Goal: Task Accomplishment & Management: Manage account settings

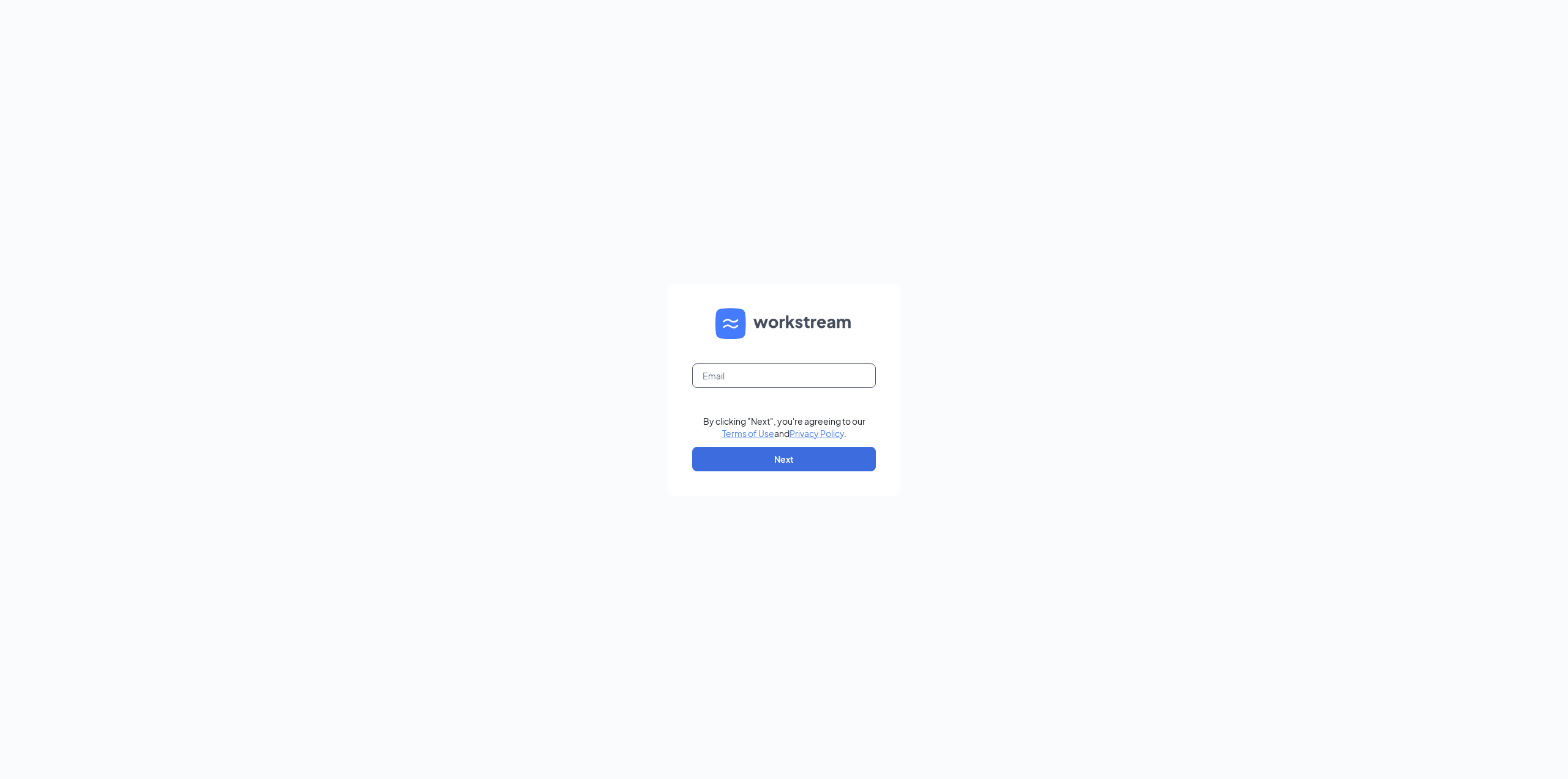
click at [758, 379] on input "text" at bounding box center [784, 376] width 184 height 25
type input "[EMAIL_ADDRESS][DOMAIN_NAME]"
click at [810, 455] on button "Next" at bounding box center [784, 459] width 184 height 25
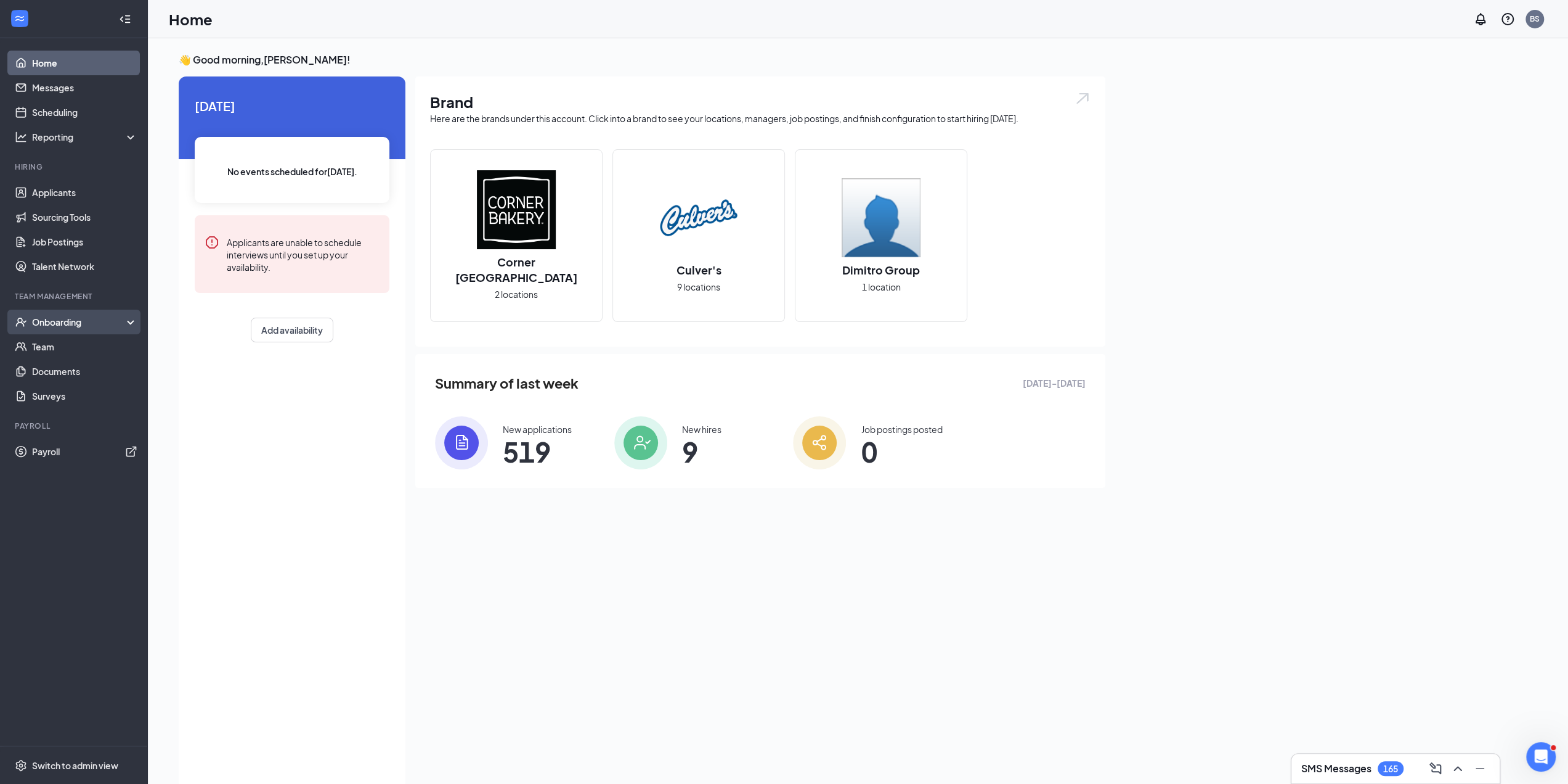
click at [17, 313] on div "Onboarding" at bounding box center [74, 322] width 148 height 25
click at [32, 334] on link "Overview" at bounding box center [84, 346] width 105 height 25
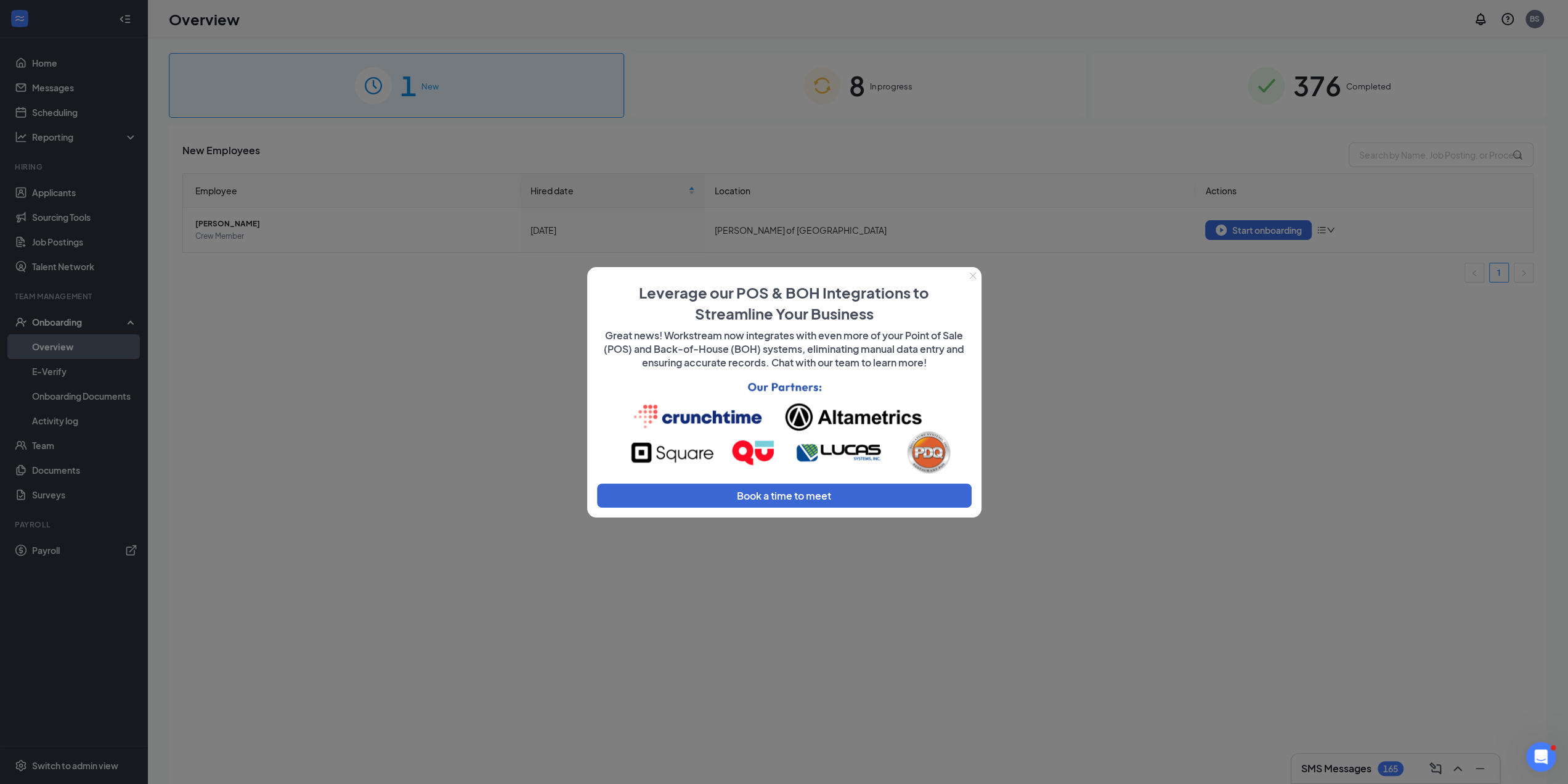
click at [967, 273] on button "Close" at bounding box center [972, 274] width 17 height 17
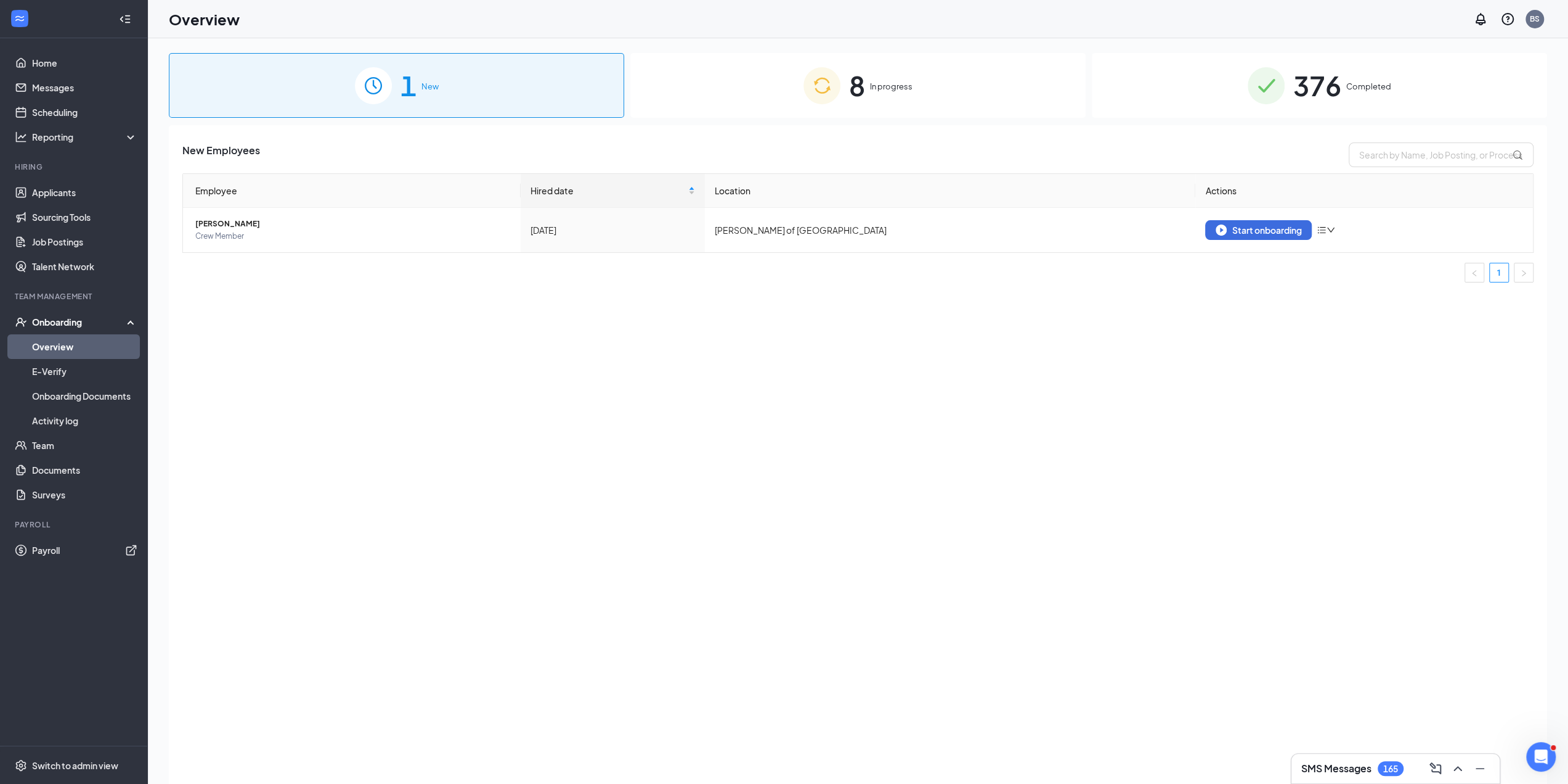
click at [1404, 88] on div "376 Completed" at bounding box center [1320, 85] width 456 height 65
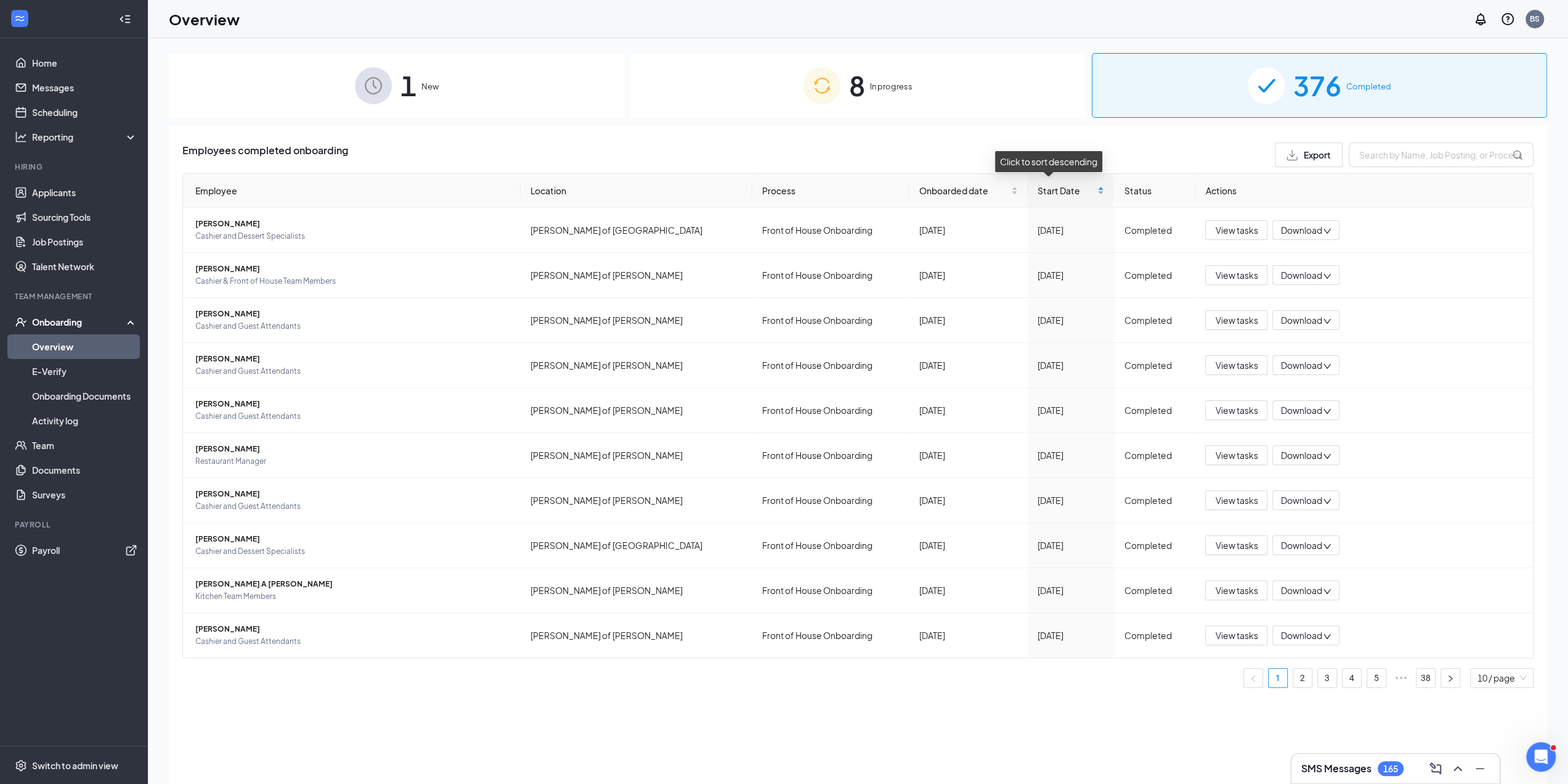
click at [1089, 194] on div "Start Date" at bounding box center [1070, 191] width 67 height 14
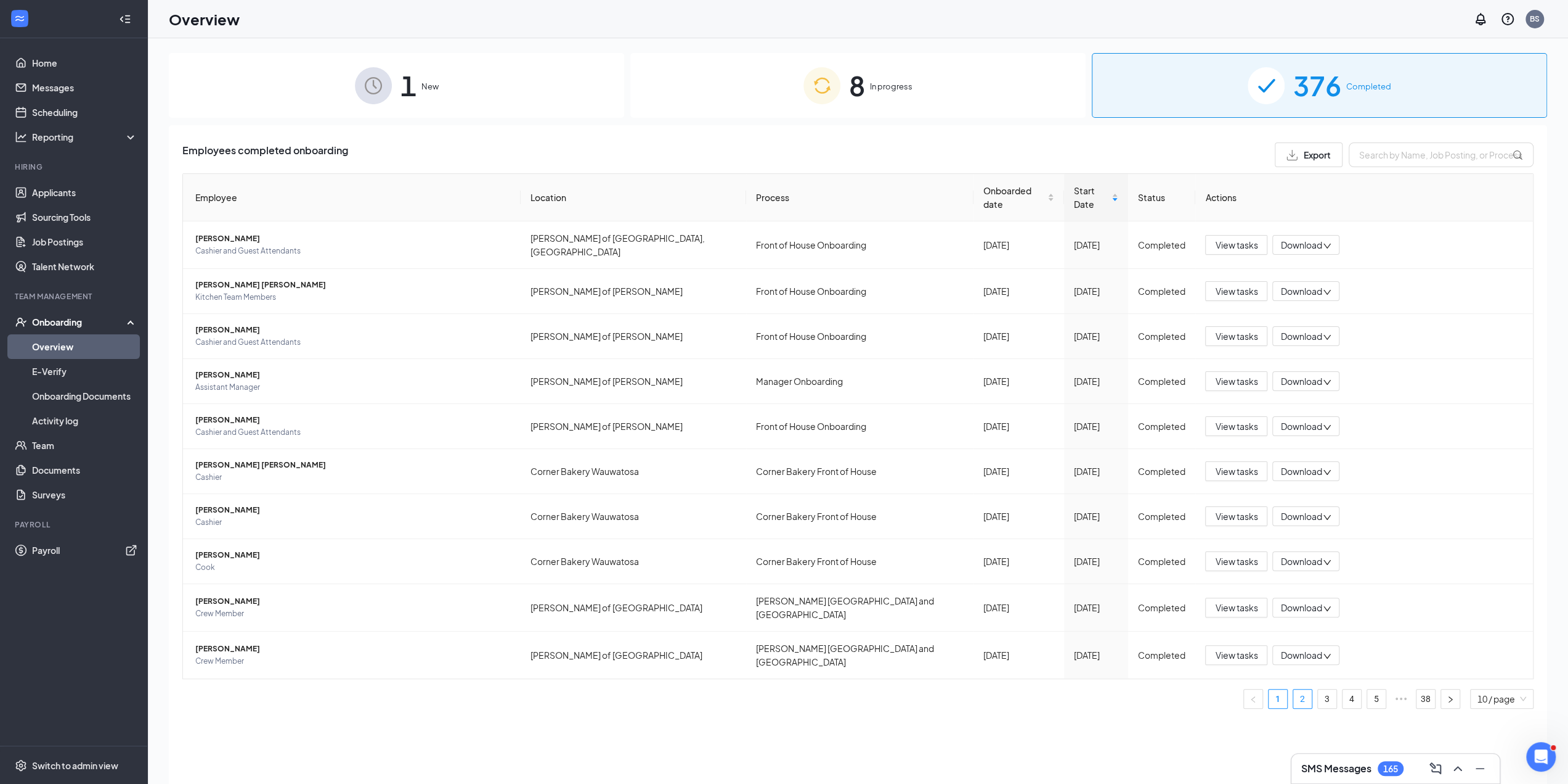
click at [1299, 689] on link "2" at bounding box center [1302, 698] width 18 height 18
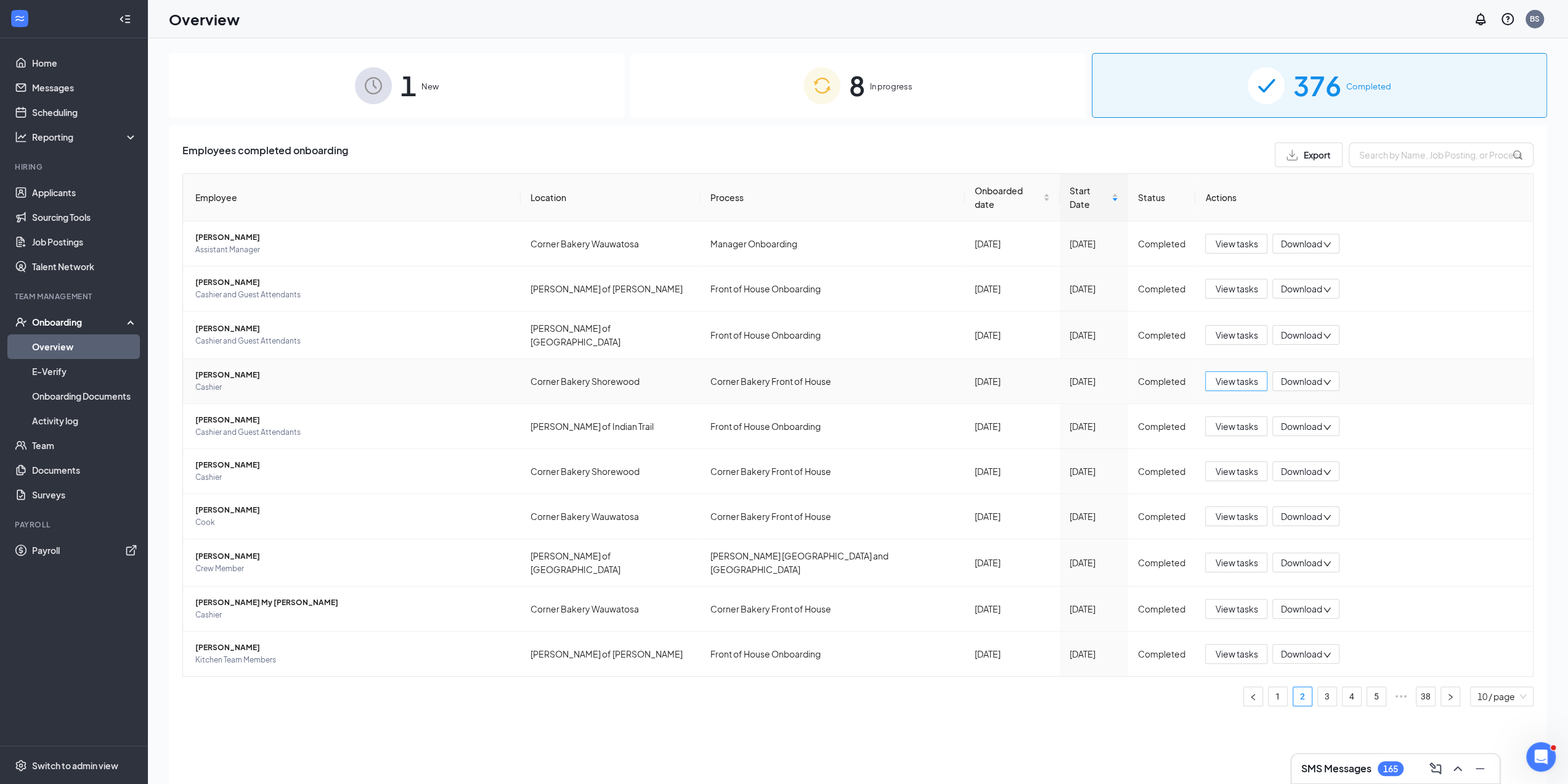
click at [1252, 374] on span "View tasks" at bounding box center [1236, 381] width 43 height 14
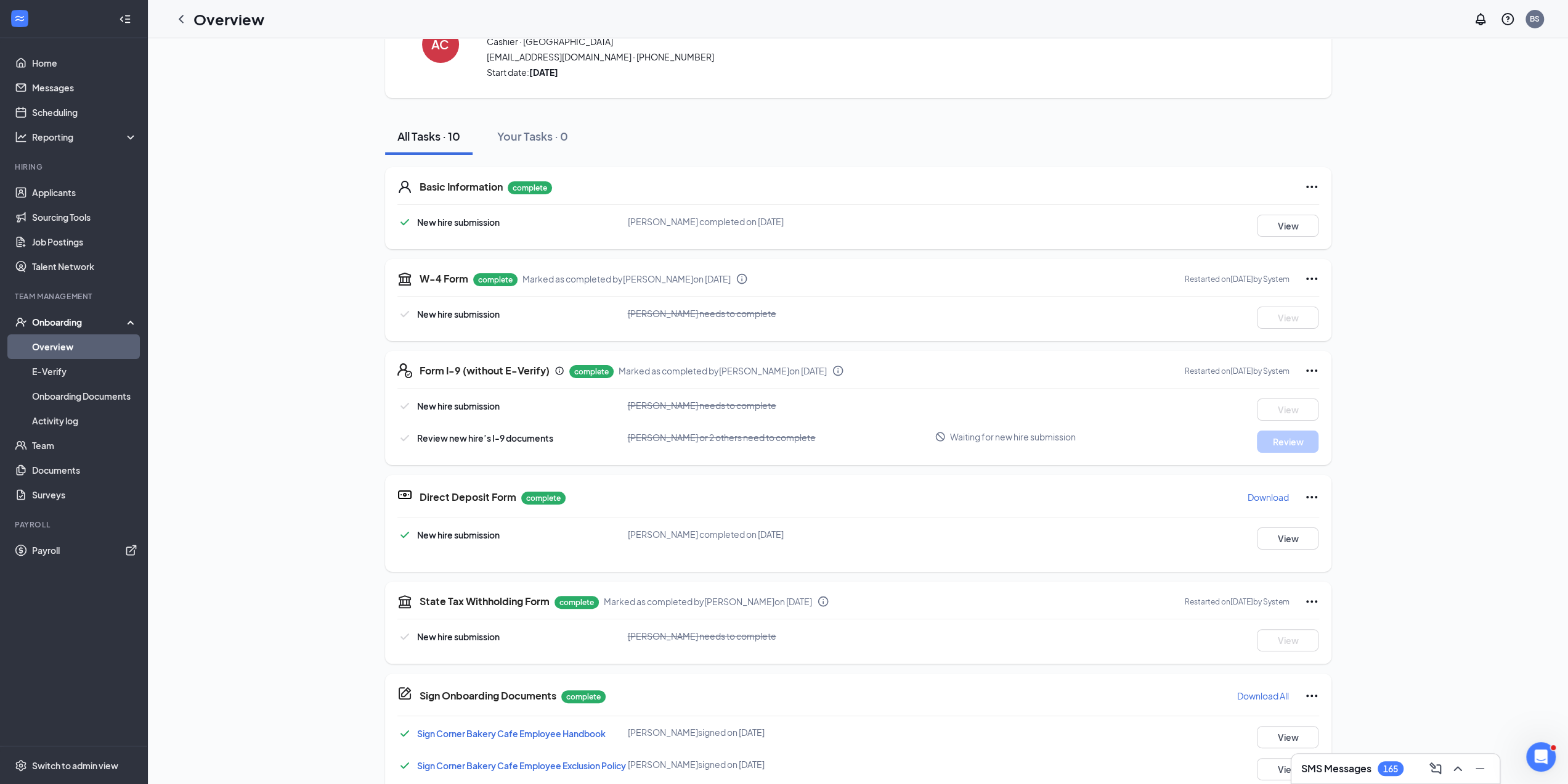
scroll to position [123, 0]
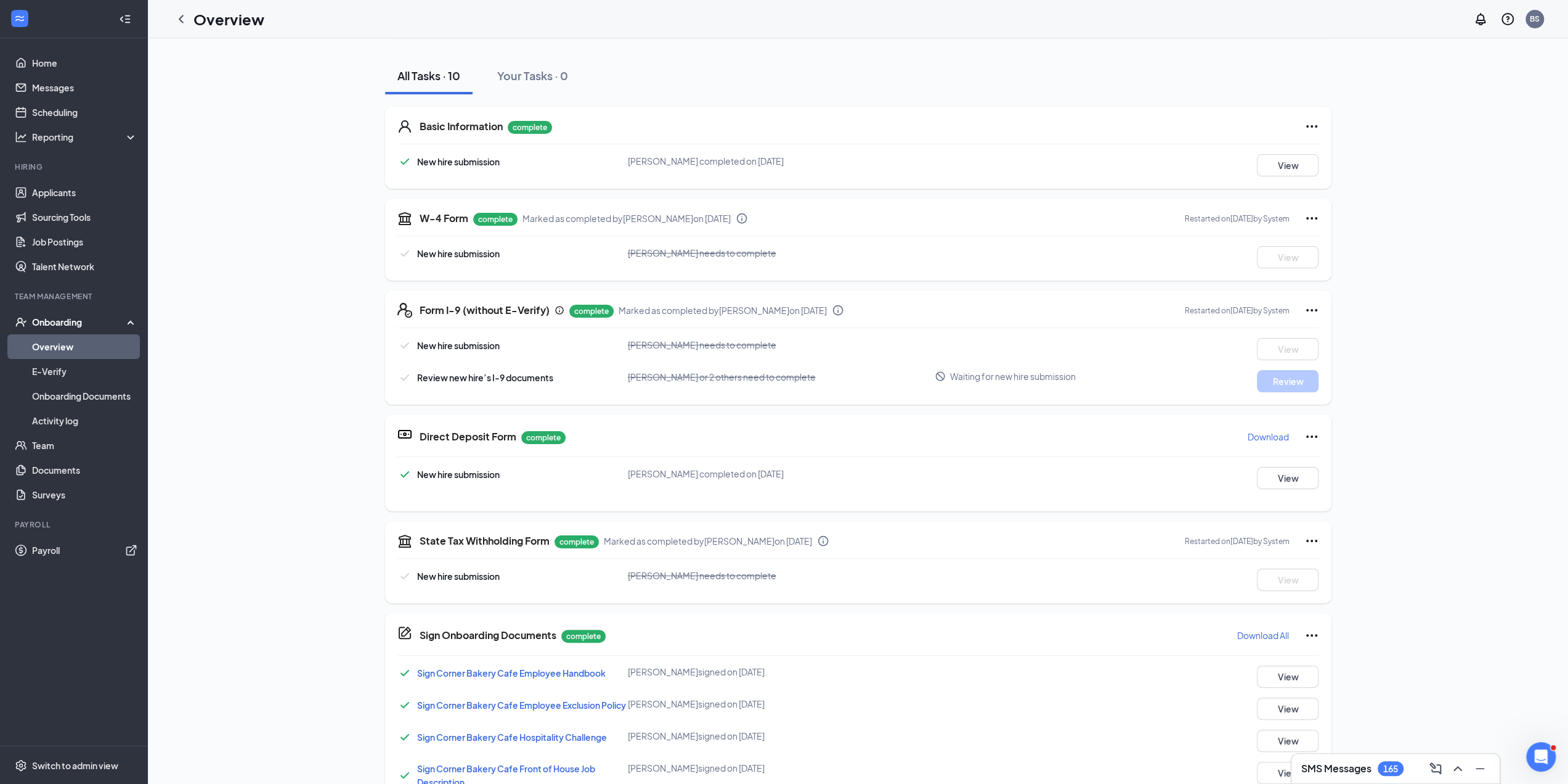
click at [1031, 379] on span "Waiting for new hire submission" at bounding box center [1013, 376] width 126 height 12
click at [1305, 309] on icon "Ellipses" at bounding box center [1311, 310] width 15 height 15
click at [1404, 281] on div "AC Adrianilyz [PERSON_NAME] Cashier · Corner Bakery Shorewood [EMAIL_ADDRESS][D…" at bounding box center [857, 365] width 1378 height 871
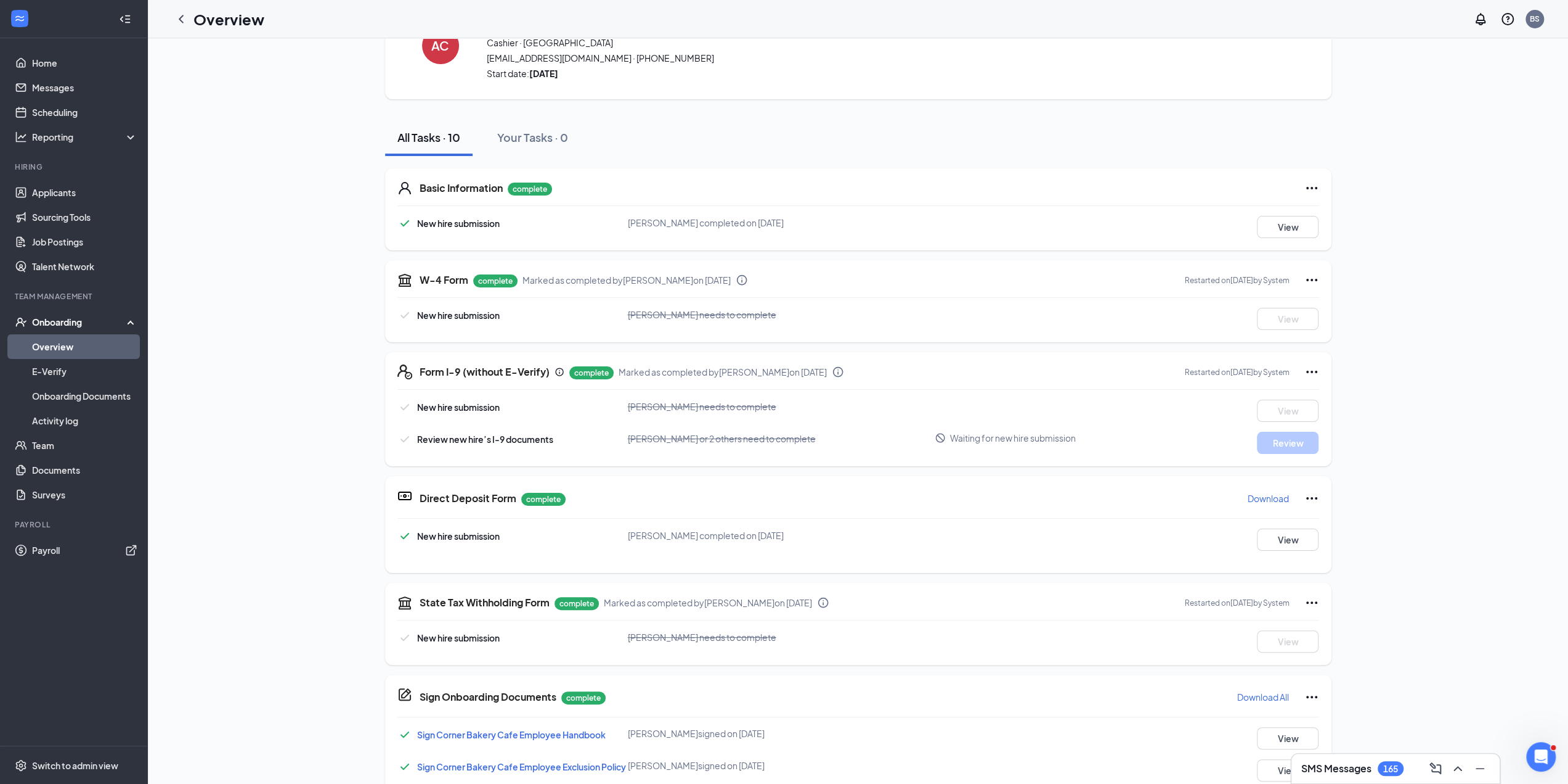
scroll to position [0, 0]
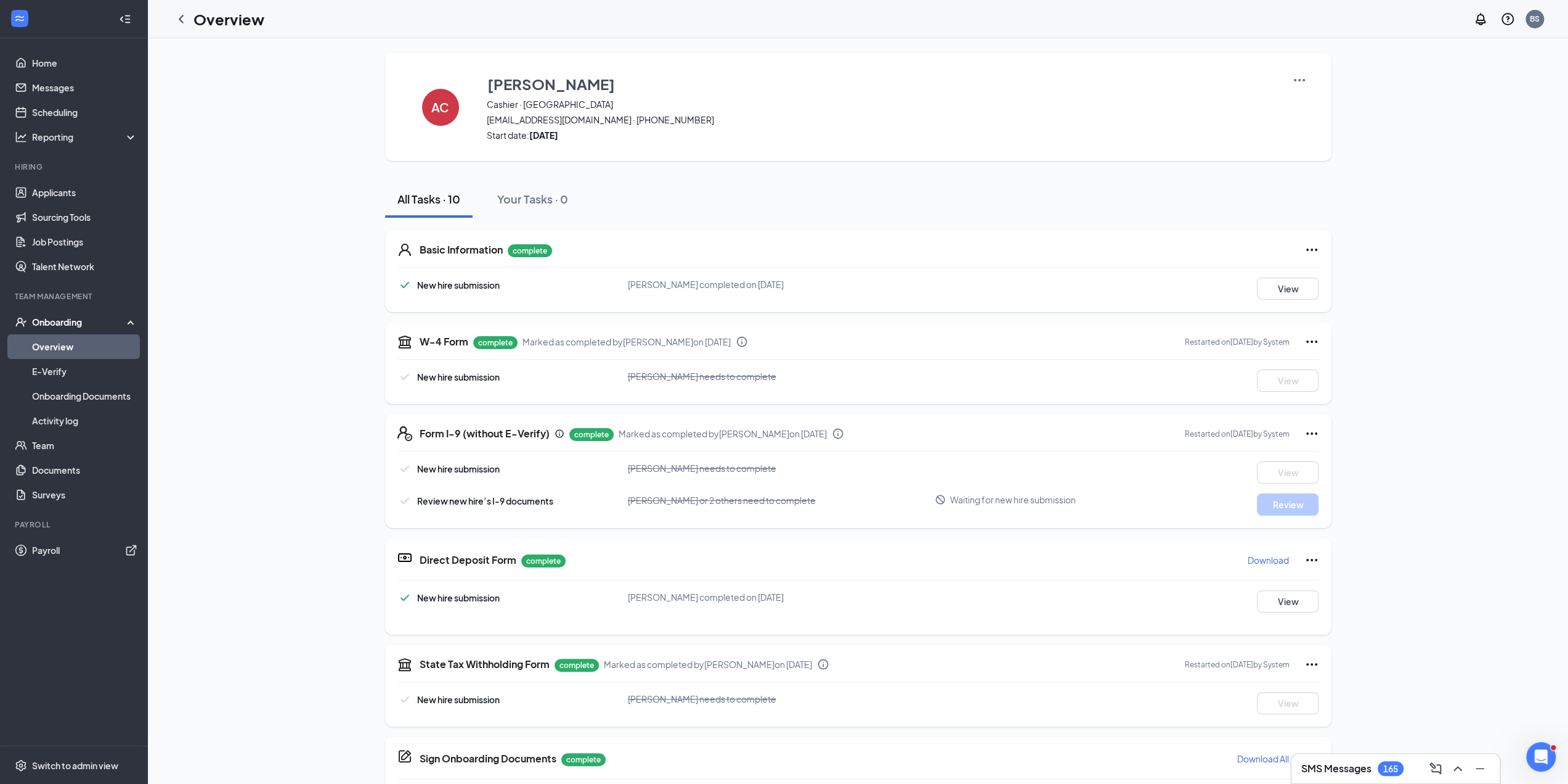
click at [1312, 252] on icon "Ellipses" at bounding box center [1311, 249] width 15 height 15
click at [1245, 215] on div "All Tasks · 10 Your Tasks · 0" at bounding box center [857, 199] width 946 height 37
click at [477, 252] on h5 "Basic Information" at bounding box center [461, 250] width 83 height 14
click at [421, 299] on div "Basic Information complete New hire submission [PERSON_NAME] completed on [DATE…" at bounding box center [857, 271] width 946 height 82
click at [423, 284] on span "New hire submission" at bounding box center [458, 284] width 83 height 11
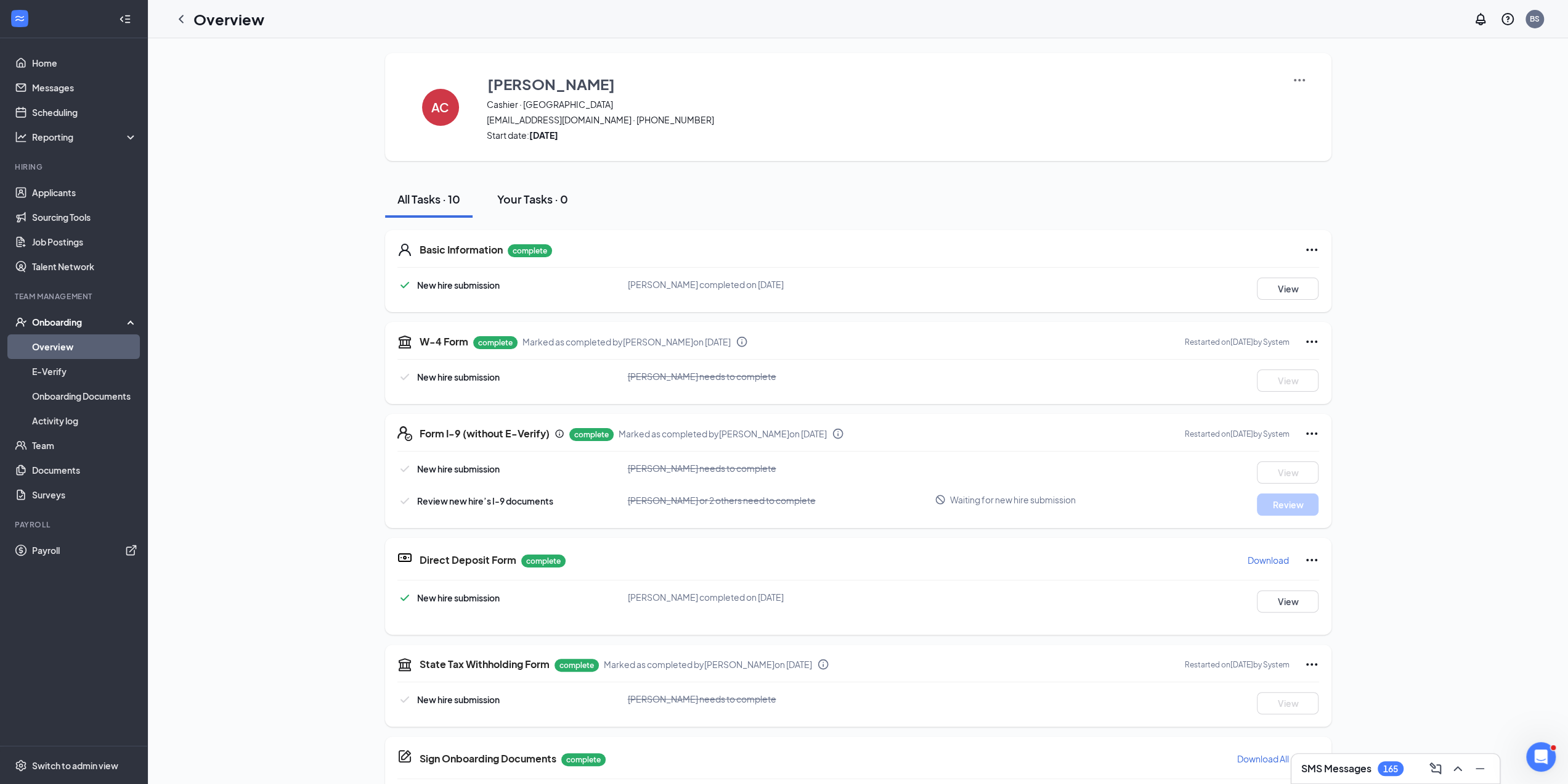
click at [512, 195] on div "Your Tasks · 0" at bounding box center [533, 198] width 71 height 15
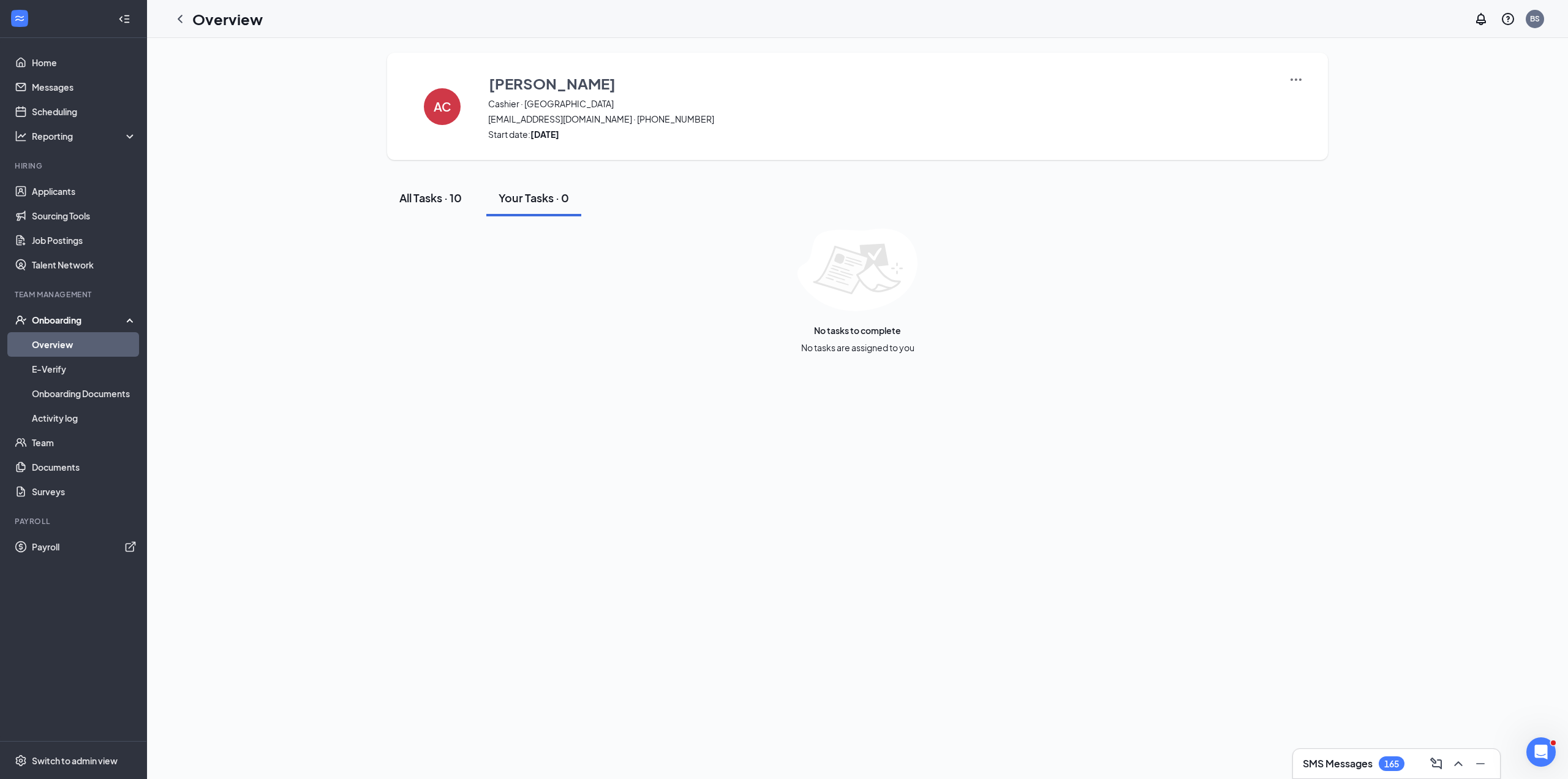
click at [427, 198] on div "All Tasks · 10" at bounding box center [430, 197] width 63 height 15
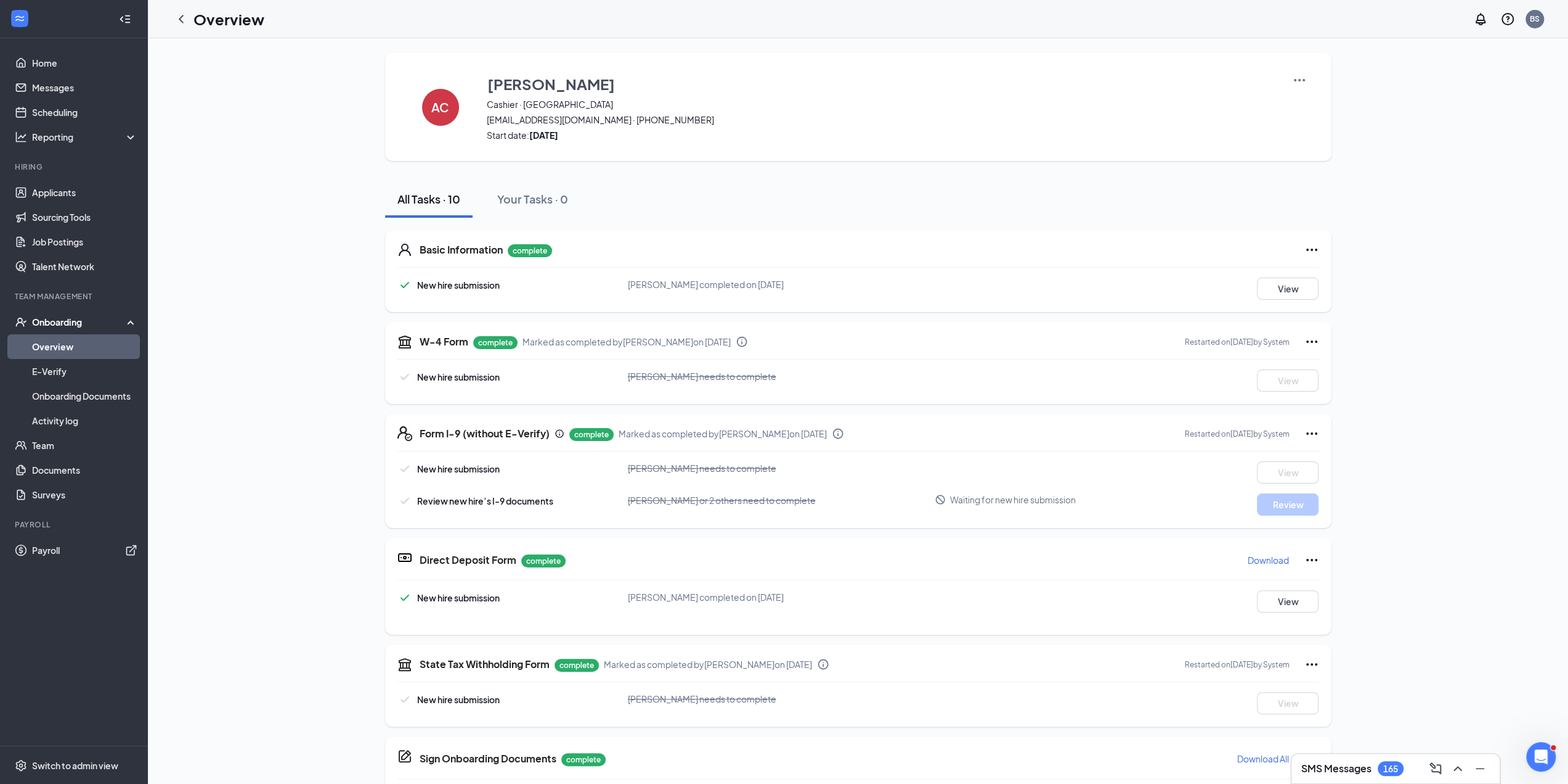
click at [991, 496] on span "Waiting for new hire submission" at bounding box center [1013, 499] width 126 height 12
click at [962, 498] on span "Waiting for new hire submission" at bounding box center [1013, 499] width 126 height 12
click at [1310, 432] on icon "Ellipses" at bounding box center [1311, 433] width 11 height 2
click at [1387, 393] on div "AC Adrianilyz [PERSON_NAME] Cashier · Corner Bakery Shorewood [EMAIL_ADDRESS][D…" at bounding box center [857, 488] width 1378 height 871
click at [1307, 435] on icon "Ellipses" at bounding box center [1311, 433] width 15 height 15
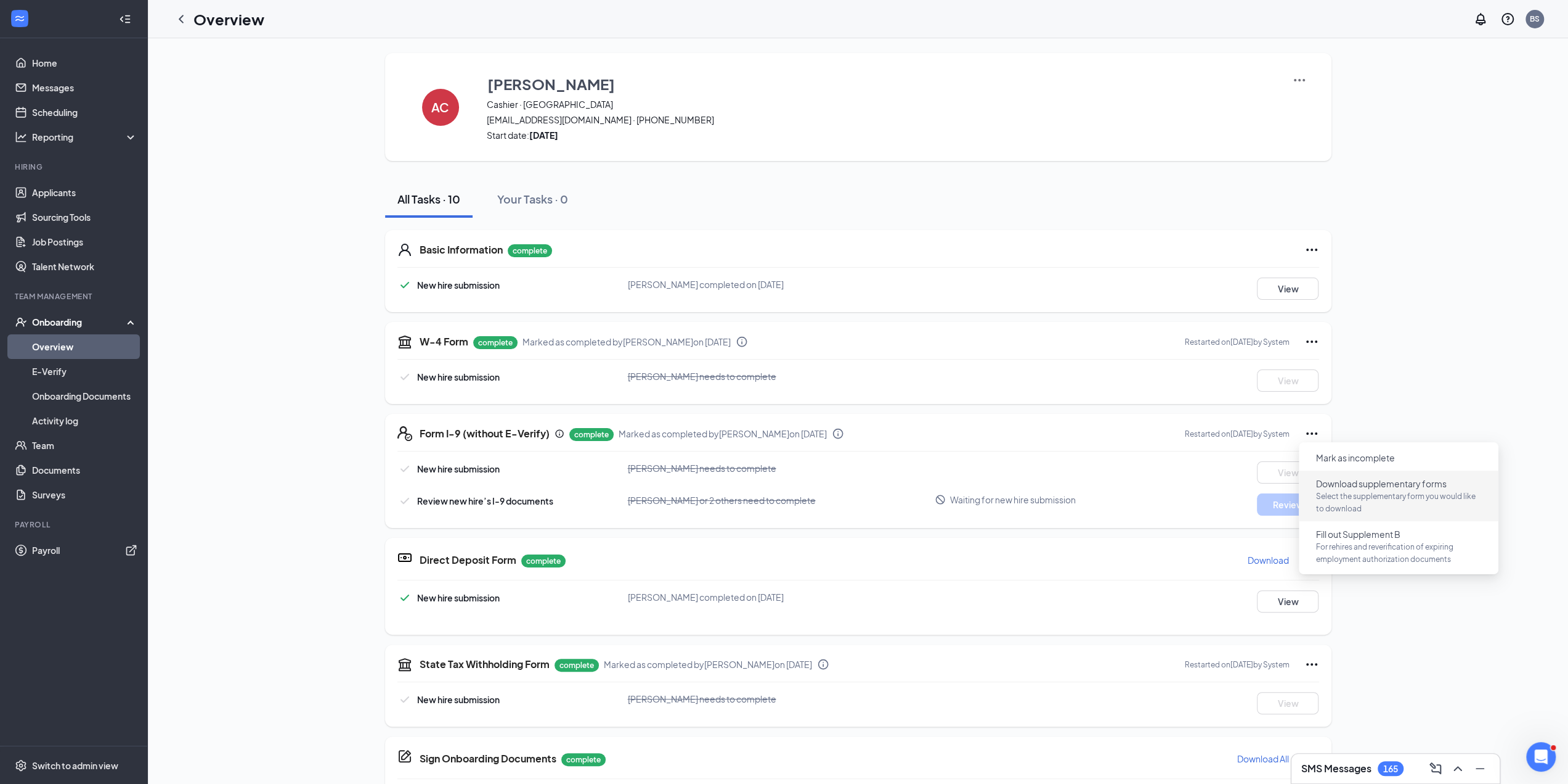
click at [1406, 491] on p "Select the supplementary form you would like to download" at bounding box center [1398, 502] width 165 height 25
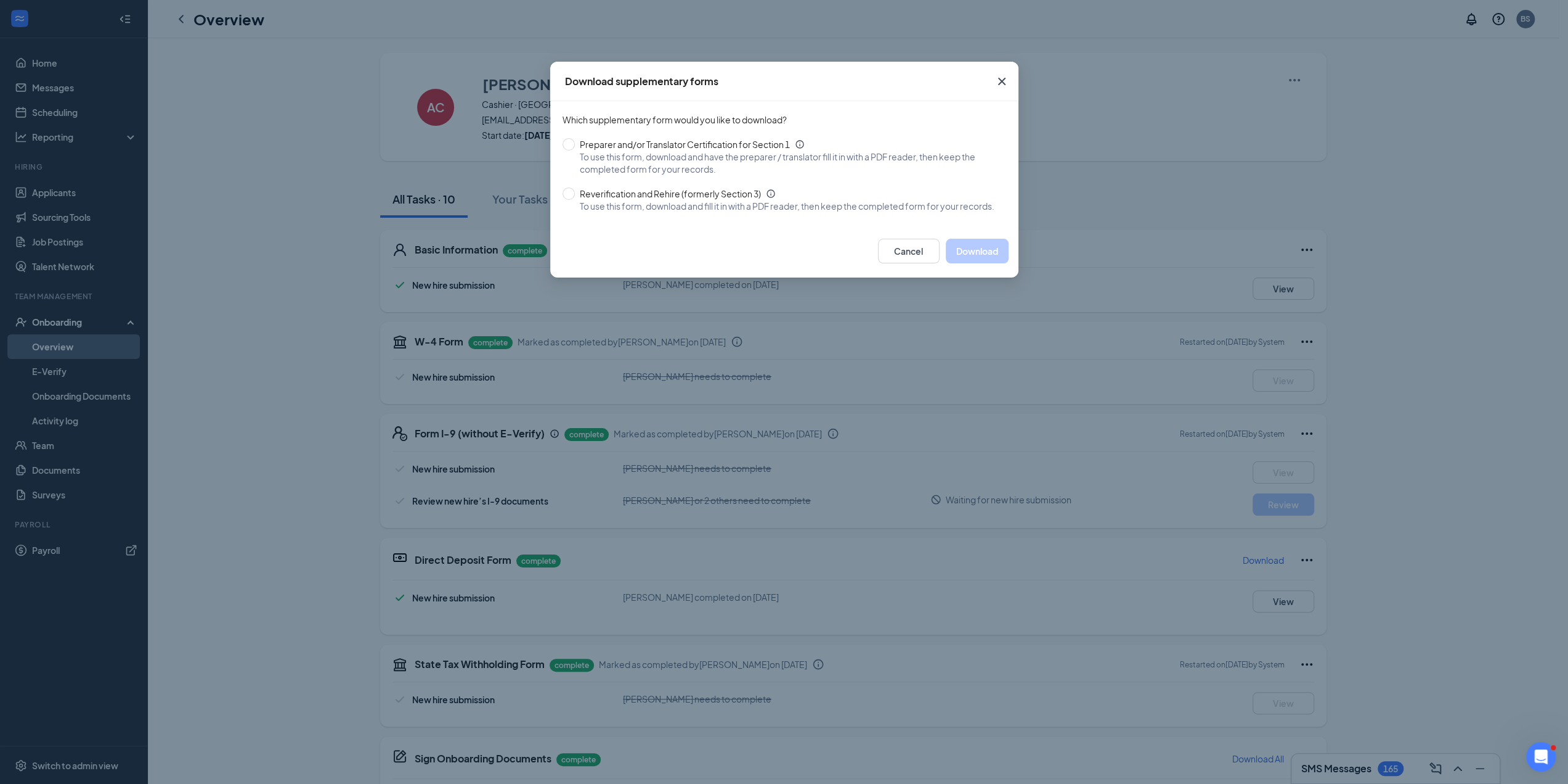
click at [999, 79] on icon "Cross" at bounding box center [1000, 81] width 7 height 7
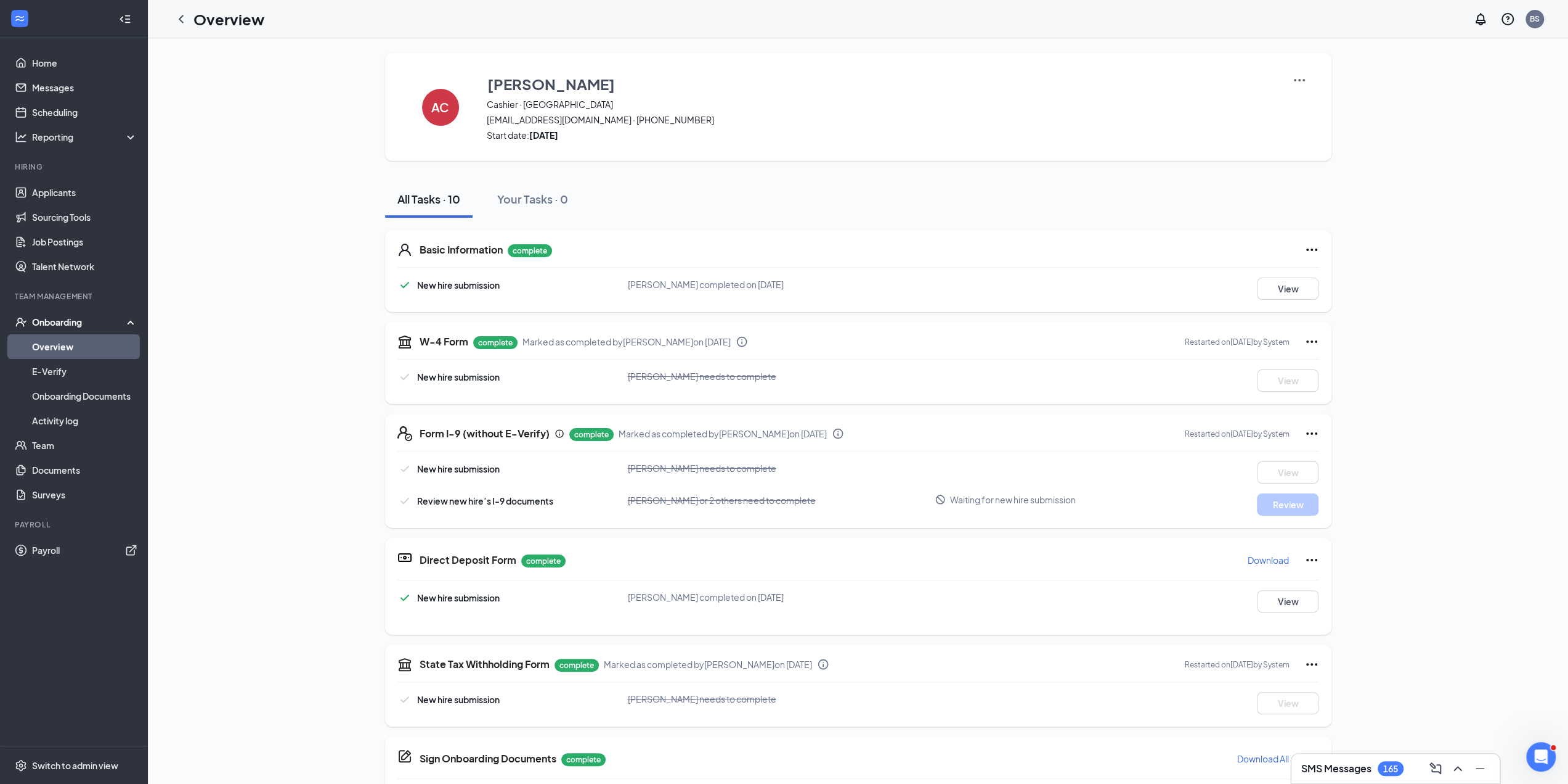
click at [1309, 339] on icon "Ellipses" at bounding box center [1311, 341] width 15 height 15
click at [1354, 319] on div "AC Adrianilyz [PERSON_NAME] Cashier · Corner Bakery Shorewood [EMAIL_ADDRESS][D…" at bounding box center [857, 488] width 1378 height 871
click at [1306, 247] on icon "Ellipses" at bounding box center [1311, 249] width 15 height 15
click at [1176, 259] on div "Basic Information complete New hire submission [PERSON_NAME] completed on [DATE…" at bounding box center [857, 271] width 946 height 82
click at [442, 248] on h5 "Basic Information" at bounding box center [461, 250] width 83 height 14
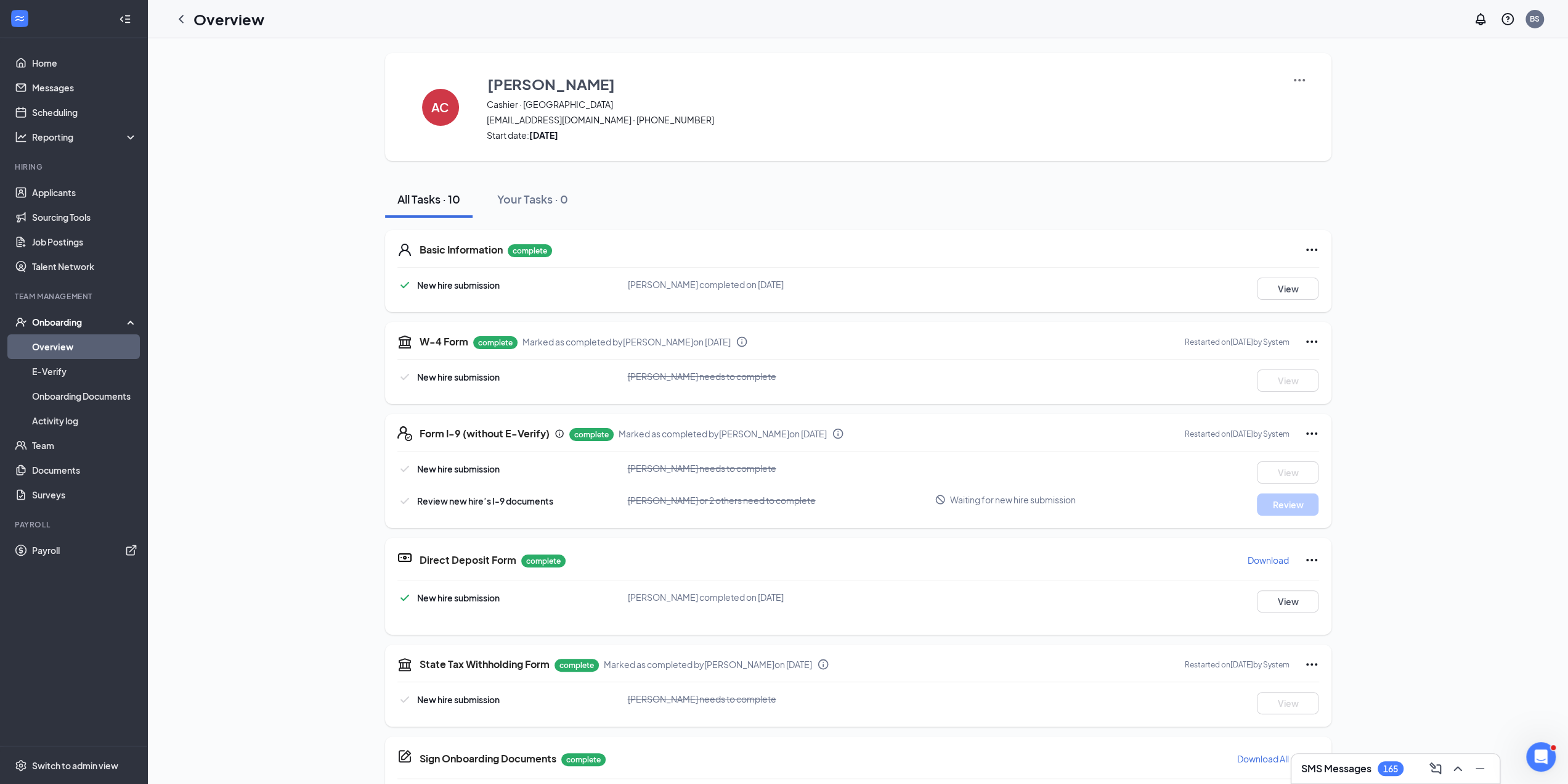
click at [461, 293] on div "New hire submission [PERSON_NAME] completed on [DATE] View" at bounding box center [858, 288] width 921 height 22
click at [81, 453] on link "Team" at bounding box center [84, 445] width 105 height 25
